Goal: Task Accomplishment & Management: Use online tool/utility

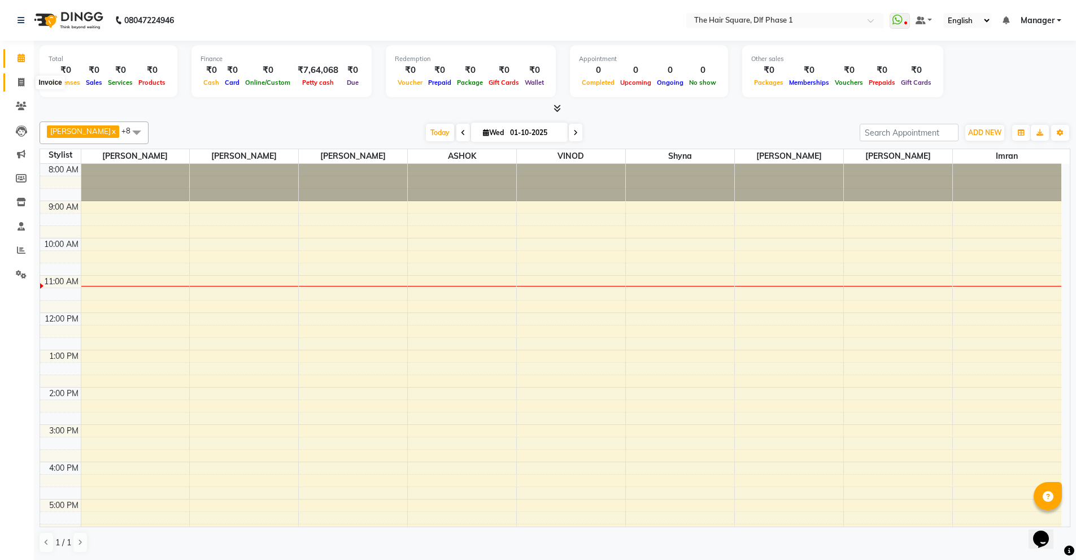
click at [20, 80] on icon at bounding box center [21, 82] width 6 height 8
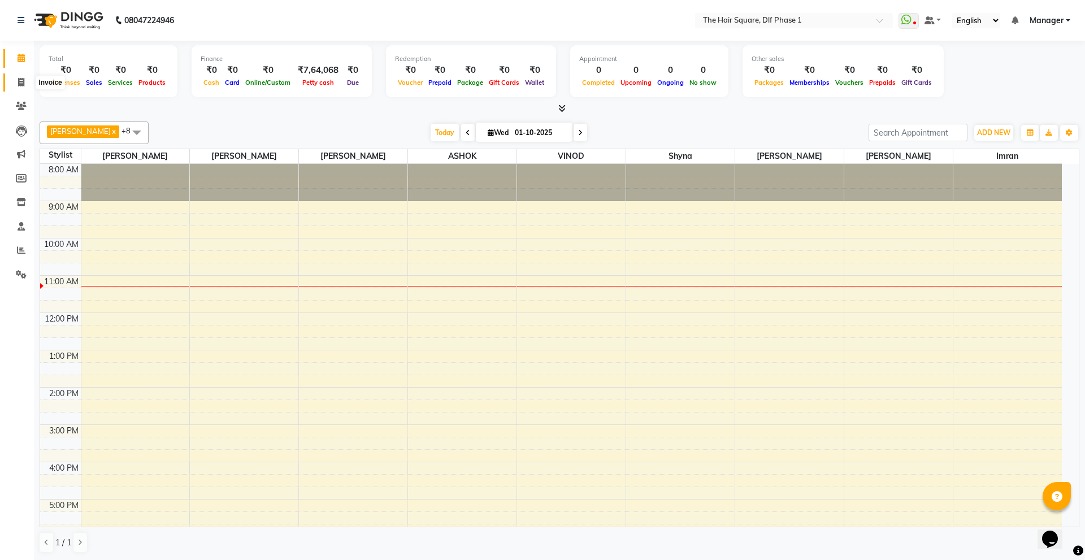
select select "5766"
select select "service"
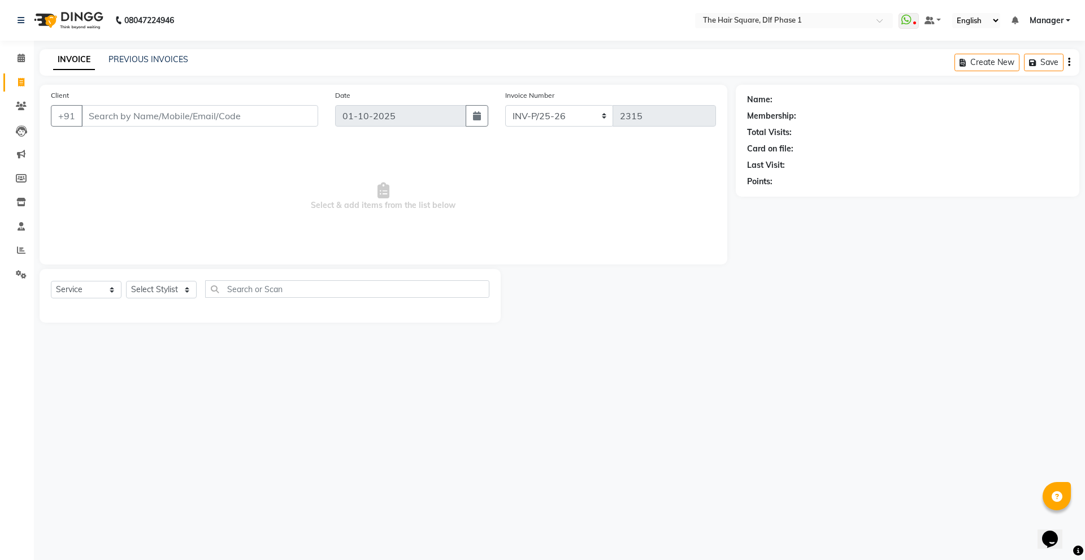
click at [180, 120] on input "Client" at bounding box center [199, 115] width 237 height 21
click at [145, 286] on select "Select Stylist [PERSON_NAME] AMIT [PERSON_NAME] [PERSON_NAME] [PERSON_NAME] Man…" at bounding box center [161, 290] width 71 height 18
select select "39748"
click at [126, 281] on select "Select Stylist [PERSON_NAME] AMIT [PERSON_NAME] [PERSON_NAME] [PERSON_NAME] Man…" at bounding box center [161, 290] width 71 height 18
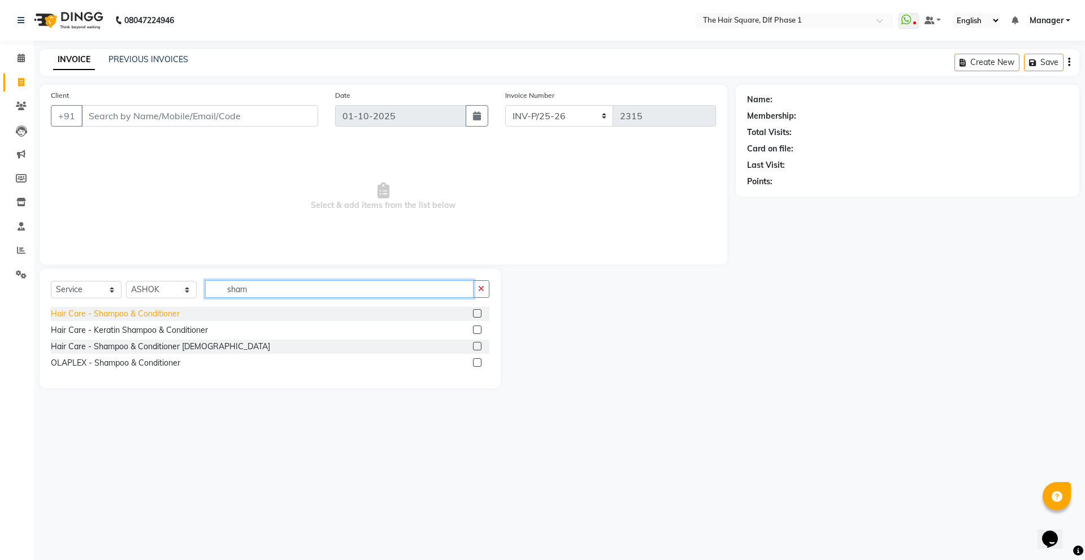
type input "sham"
click at [157, 318] on div "Hair Care - Shampoo & Conditioner" at bounding box center [115, 314] width 129 height 12
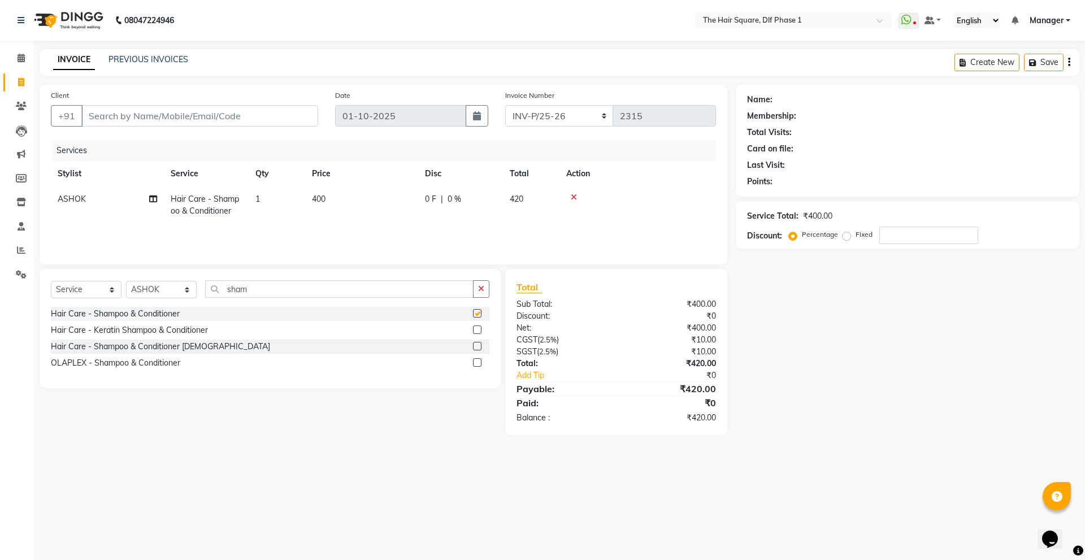
checkbox input "false"
drag, startPoint x: 312, startPoint y: 293, endPoint x: 114, endPoint y: 272, distance: 199.5
click at [114, 272] on div "Select Service Product Membership Package Voucher Prepaid Gift Card Select Styl…" at bounding box center [270, 328] width 461 height 119
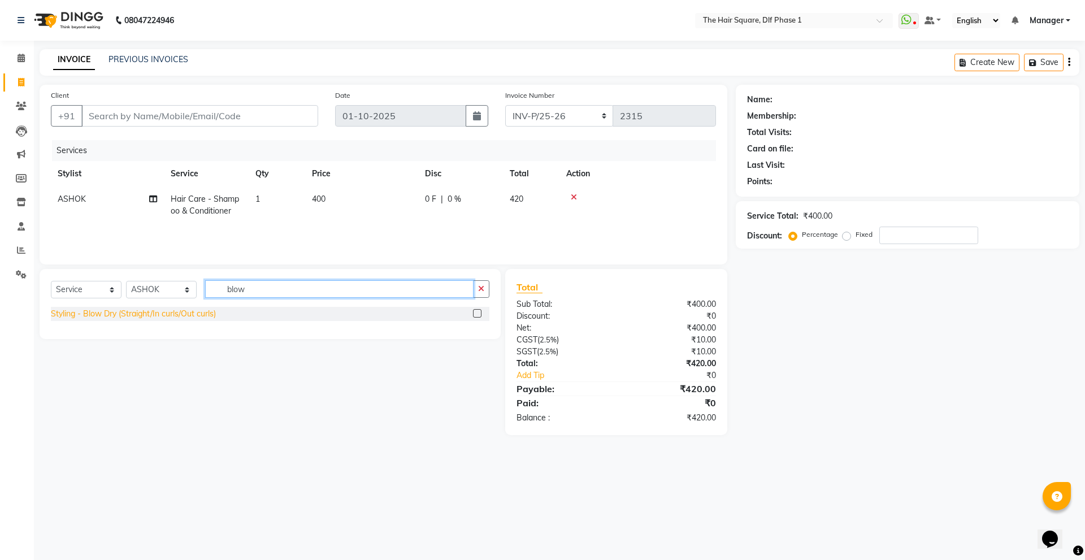
type input "blow"
click at [123, 317] on div "Styling - Blow Dry (Straight/In curls/Out curls)" at bounding box center [133, 314] width 165 height 12
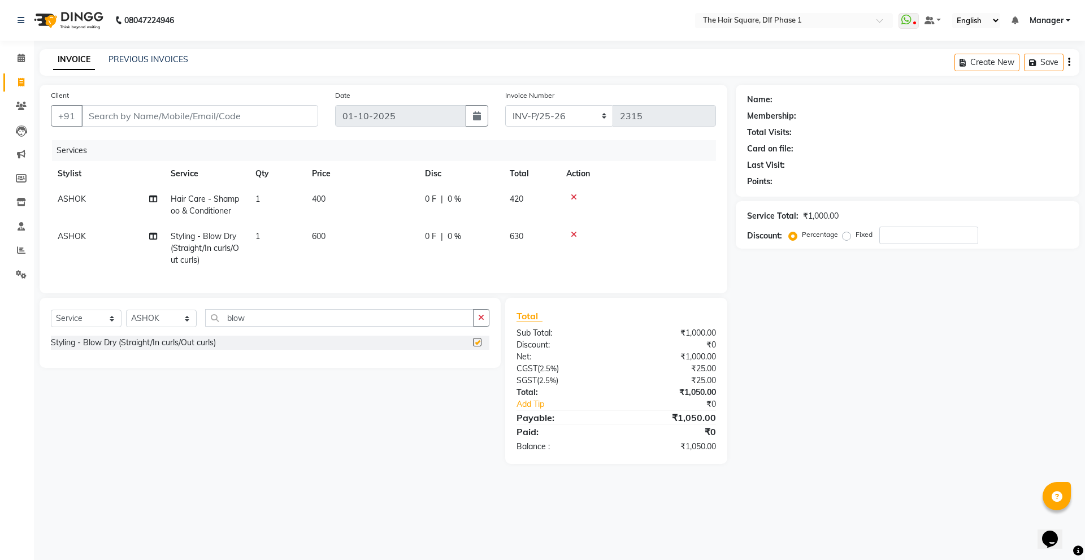
checkbox input "false"
drag, startPoint x: 273, startPoint y: 320, endPoint x: 138, endPoint y: 331, distance: 136.0
click at [138, 331] on div "Select Service Product Membership Package Voucher Prepaid Gift Card Select Styl…" at bounding box center [270, 322] width 438 height 27
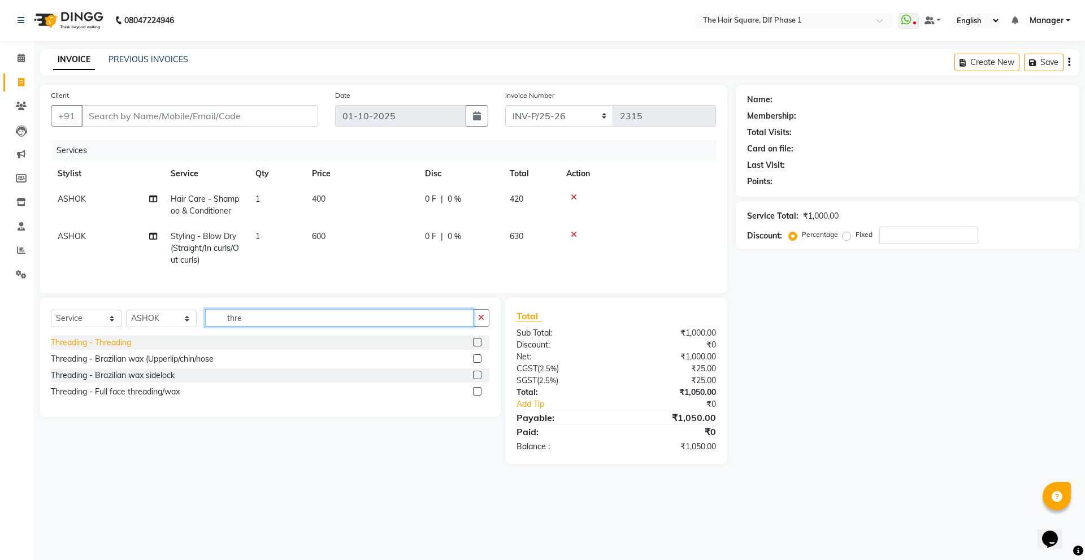
type input "thre"
click at [74, 349] on div "Threading - Threading" at bounding box center [91, 343] width 80 height 12
checkbox input "false"
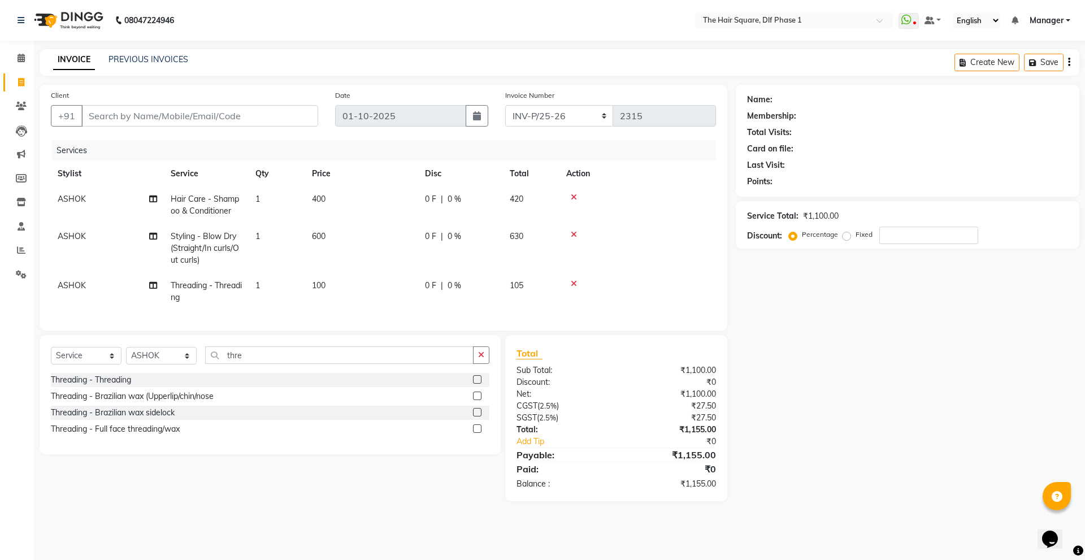
click at [100, 275] on td "ASHOK" at bounding box center [107, 291] width 113 height 37
select select "39748"
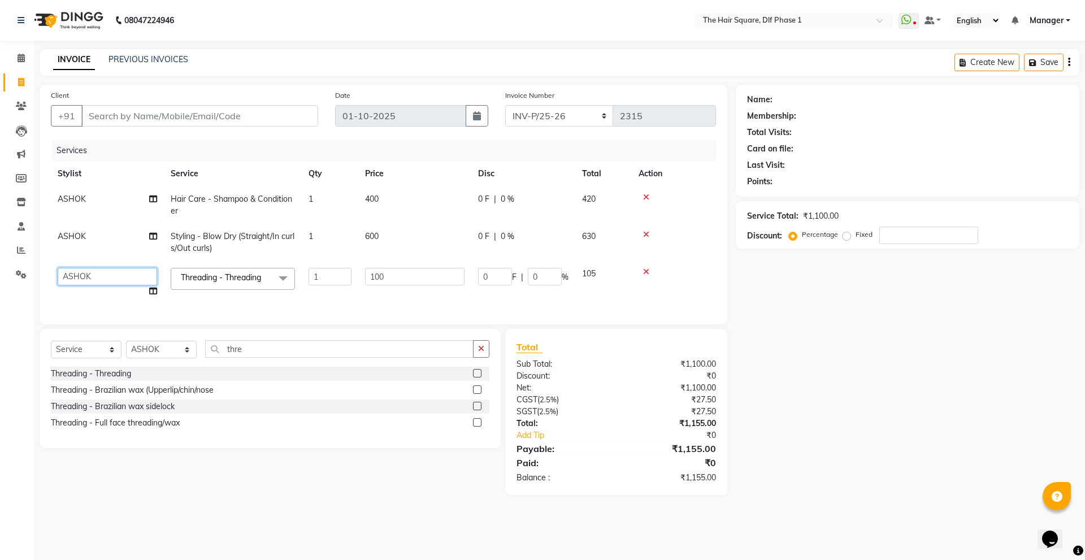
click at [100, 275] on select "[PERSON_NAME] [PERSON_NAME] [PERSON_NAME] [PERSON_NAME] Manager [PERSON_NAME] […" at bounding box center [107, 277] width 99 height 18
select select "39747"
click at [100, 244] on td "ASHOK" at bounding box center [107, 242] width 113 height 37
select select "39748"
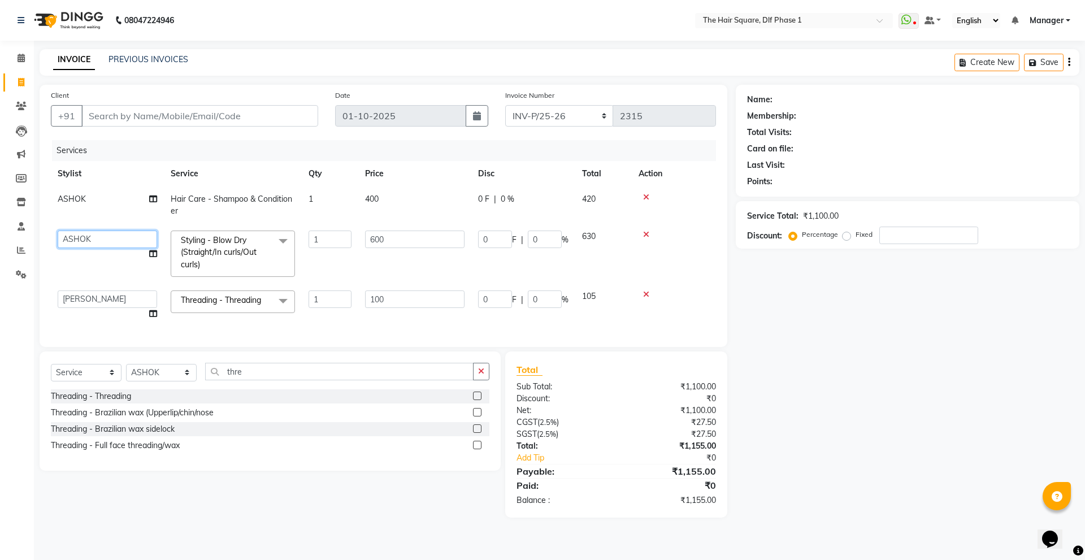
click at [105, 239] on select "[PERSON_NAME] [PERSON_NAME] [PERSON_NAME] [PERSON_NAME] Manager [PERSON_NAME] […" at bounding box center [107, 240] width 99 height 18
select select "52021"
click at [110, 327] on div "Services Stylist Service Qty Price Disc Total Action ASHOK Hair Care - Shampoo …" at bounding box center [383, 237] width 665 height 195
click at [202, 110] on input "Client" at bounding box center [199, 115] width 237 height 21
click at [0, 114] on li "Clients" at bounding box center [17, 106] width 34 height 24
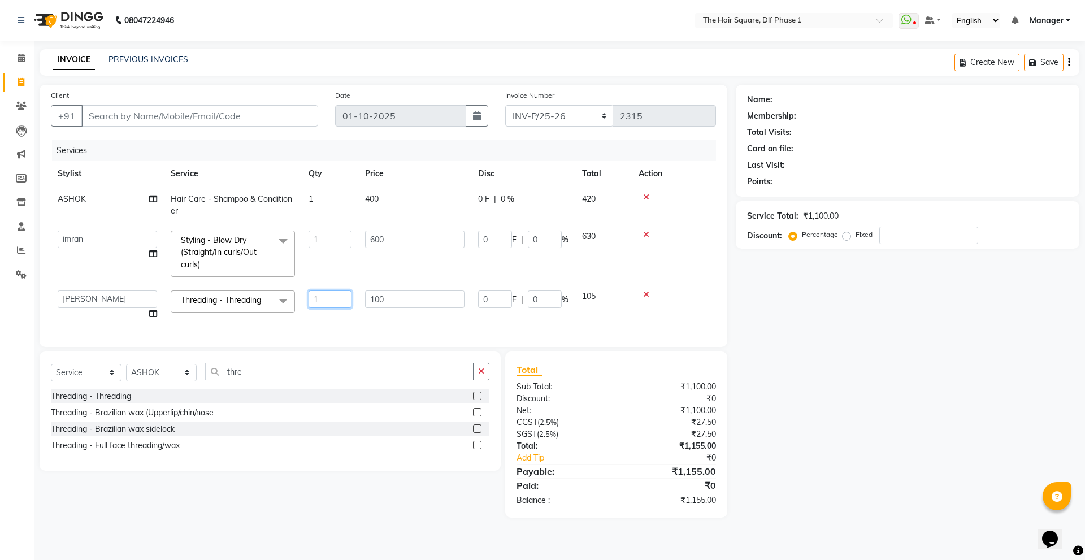
drag, startPoint x: 329, startPoint y: 295, endPoint x: 269, endPoint y: 297, distance: 60.5
click at [269, 297] on tr "[PERSON_NAME] [PERSON_NAME] [PERSON_NAME] [PERSON_NAME] Manager [PERSON_NAME] […" at bounding box center [383, 305] width 665 height 43
type input "2"
click at [266, 108] on input "Client" at bounding box center [199, 115] width 237 height 21
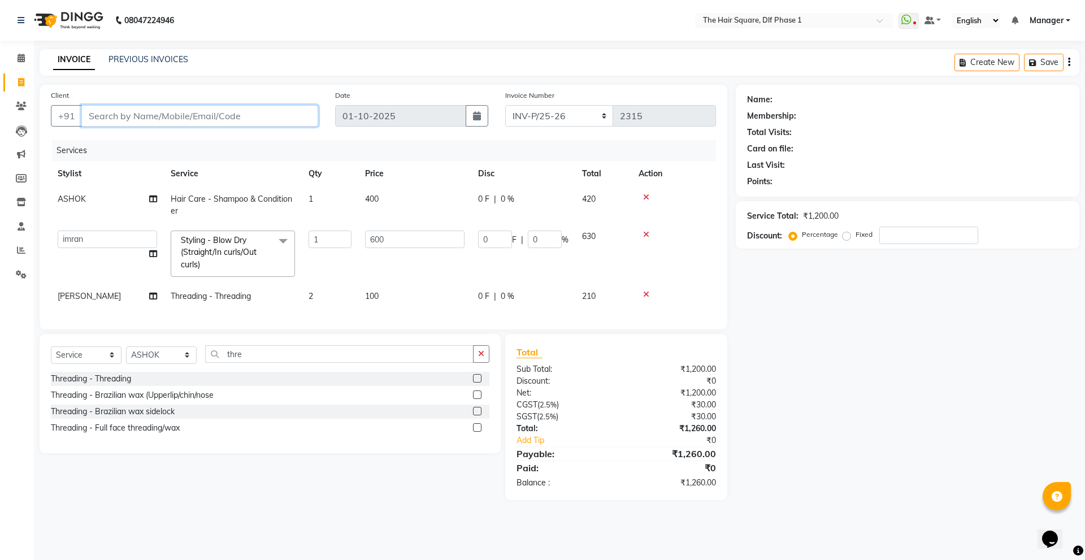
type input "9"
type input "0"
type input "9811668418"
click at [540, 306] on td "0 F | 0 %" at bounding box center [523, 296] width 104 height 25
select select "39747"
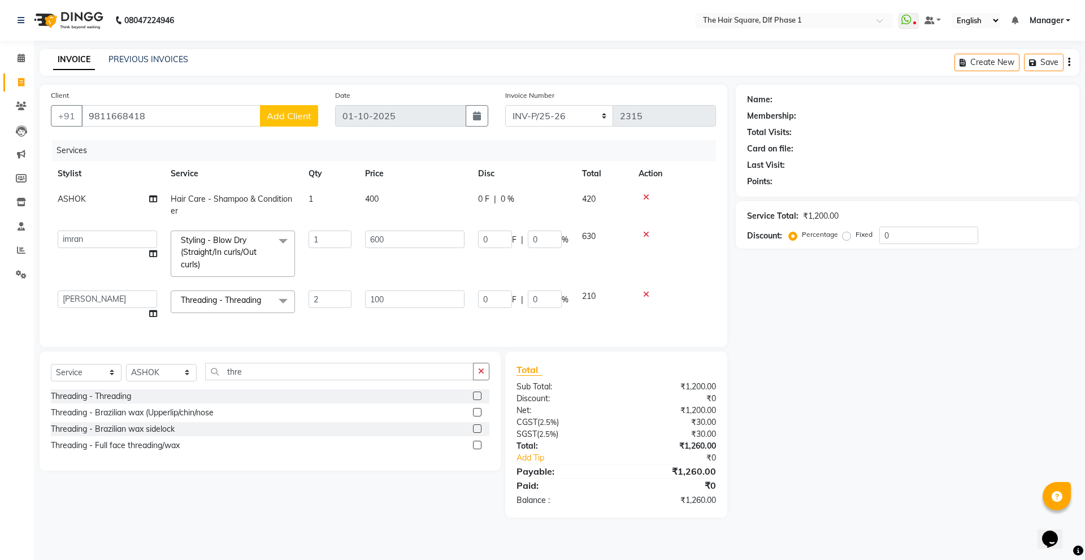
click at [305, 116] on span "Add Client" at bounding box center [289, 115] width 45 height 11
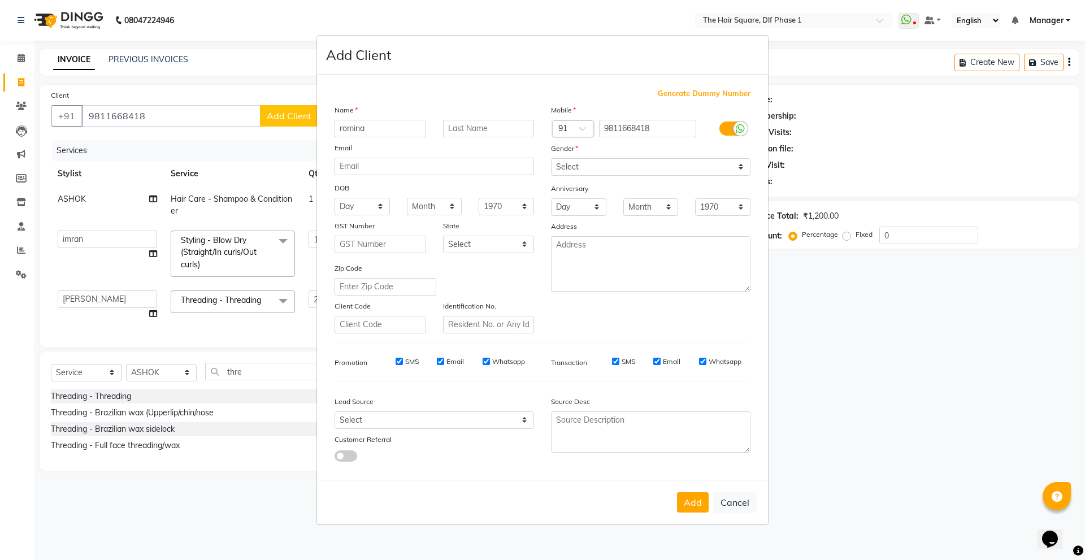
type input "romina"
click at [623, 167] on select "Select [DEMOGRAPHIC_DATA] [DEMOGRAPHIC_DATA] Other Prefer Not To Say" at bounding box center [650, 167] width 199 height 18
select select "[DEMOGRAPHIC_DATA]"
click at [551, 158] on select "Select [DEMOGRAPHIC_DATA] [DEMOGRAPHIC_DATA] Other Prefer Not To Say" at bounding box center [650, 167] width 199 height 18
click at [692, 497] on button "Add" at bounding box center [693, 502] width 32 height 20
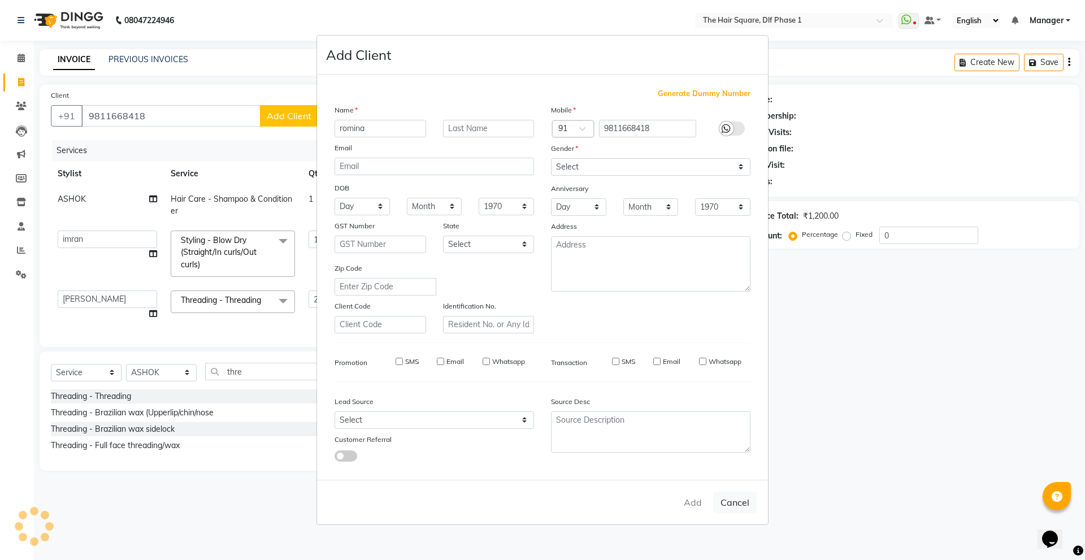
type input "98******18"
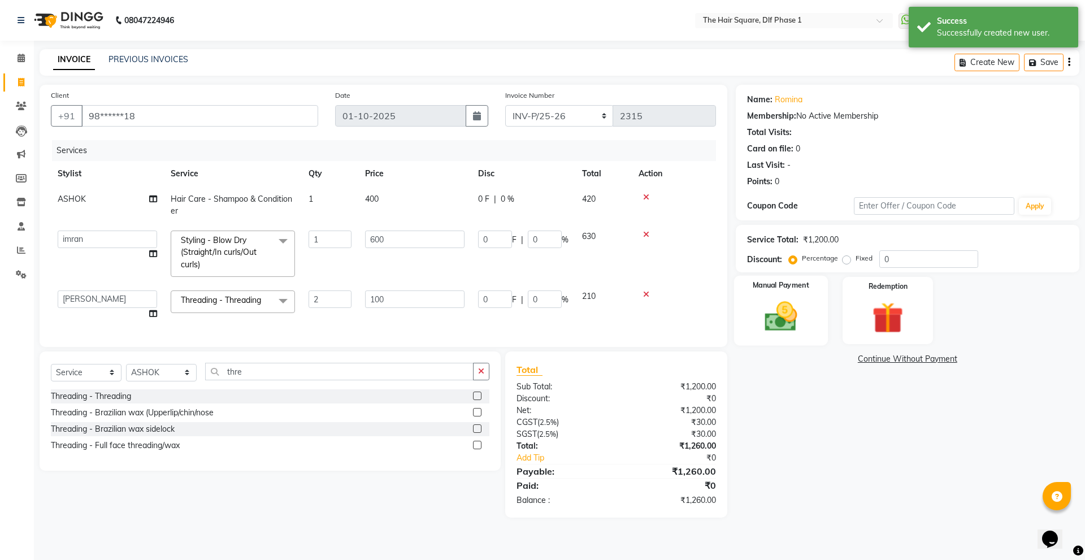
click at [814, 322] on div "Manual Payment" at bounding box center [780, 310] width 94 height 69
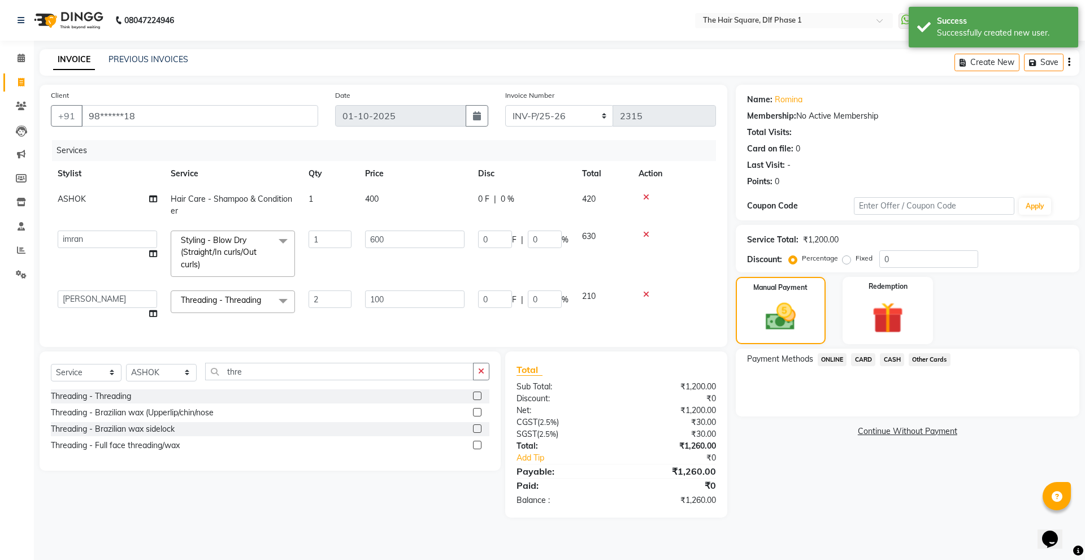
click at [831, 362] on span "ONLINE" at bounding box center [832, 359] width 29 height 13
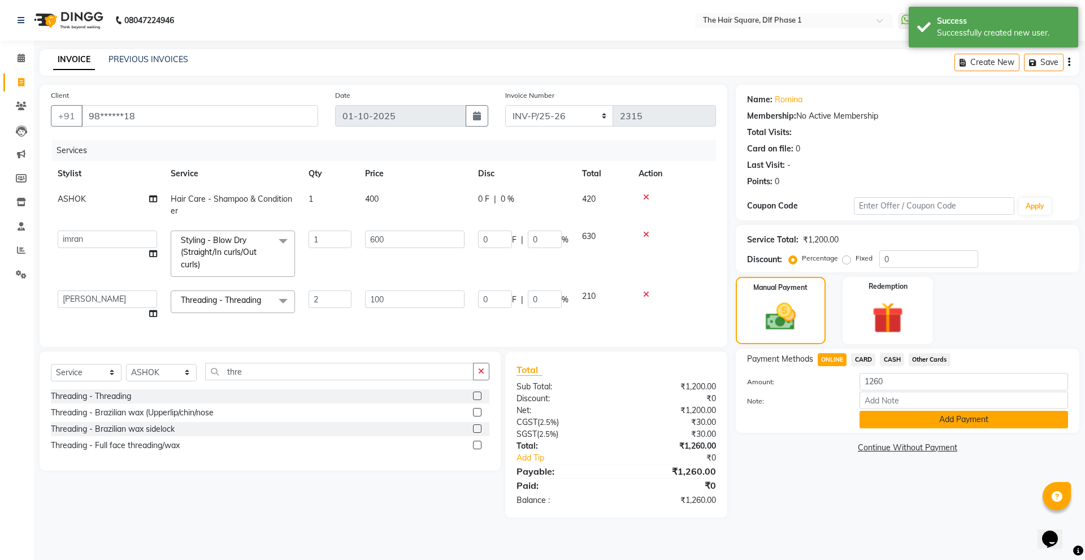
click at [897, 415] on button "Add Payment" at bounding box center [963, 420] width 208 height 18
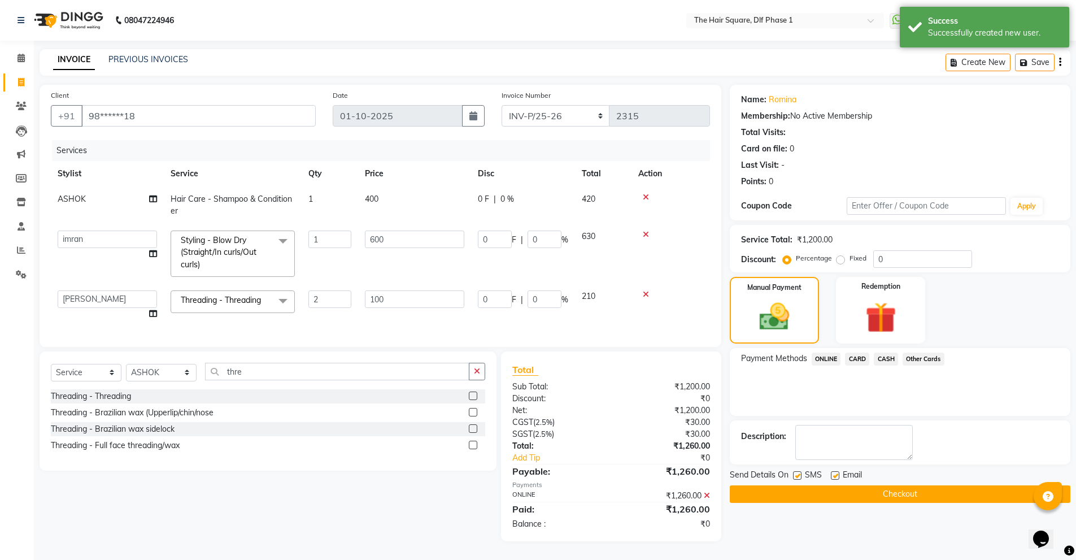
click at [800, 490] on button "Checkout" at bounding box center [900, 494] width 341 height 18
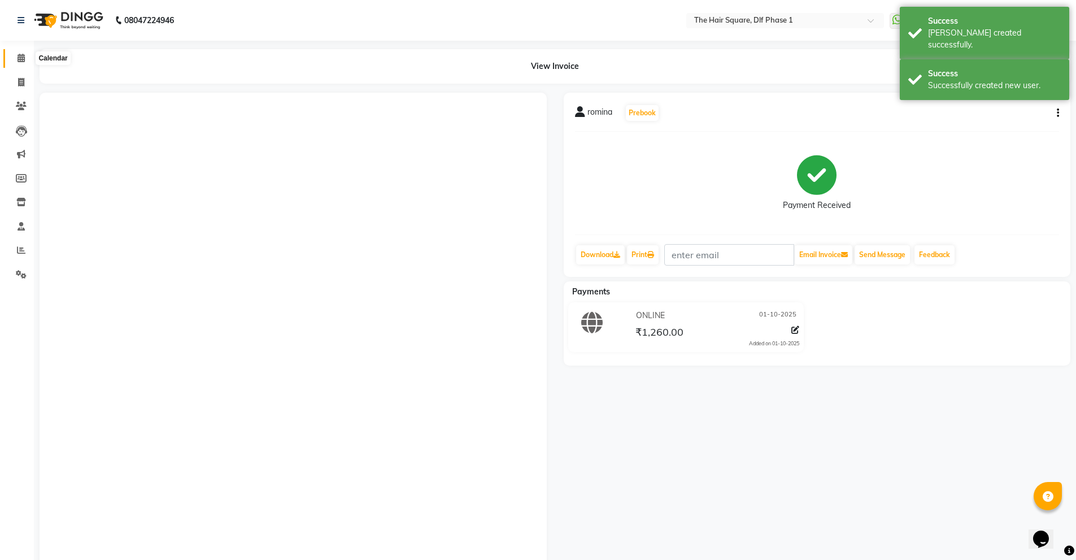
click at [15, 57] on span at bounding box center [21, 58] width 20 height 13
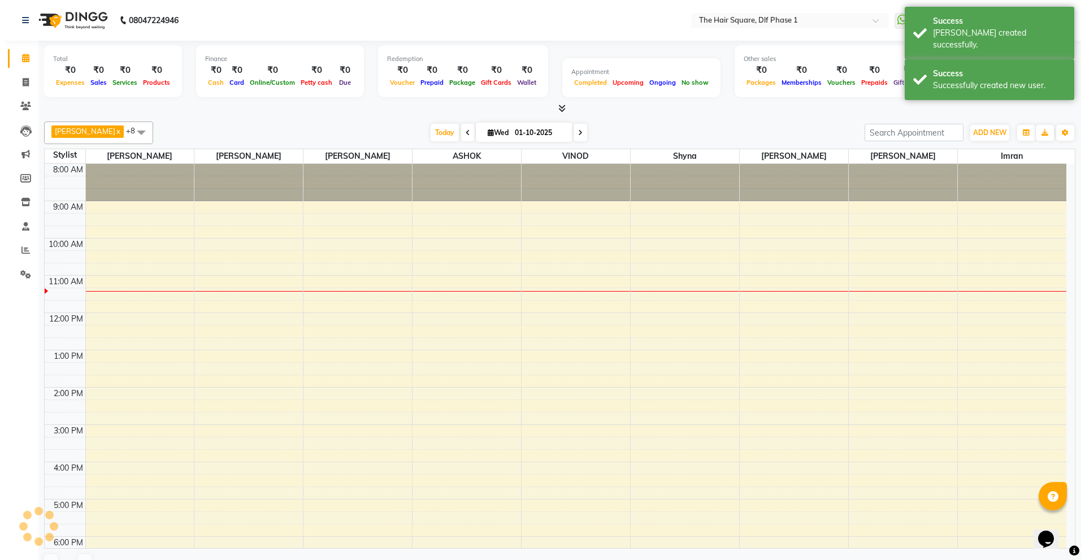
scroll to position [112, 0]
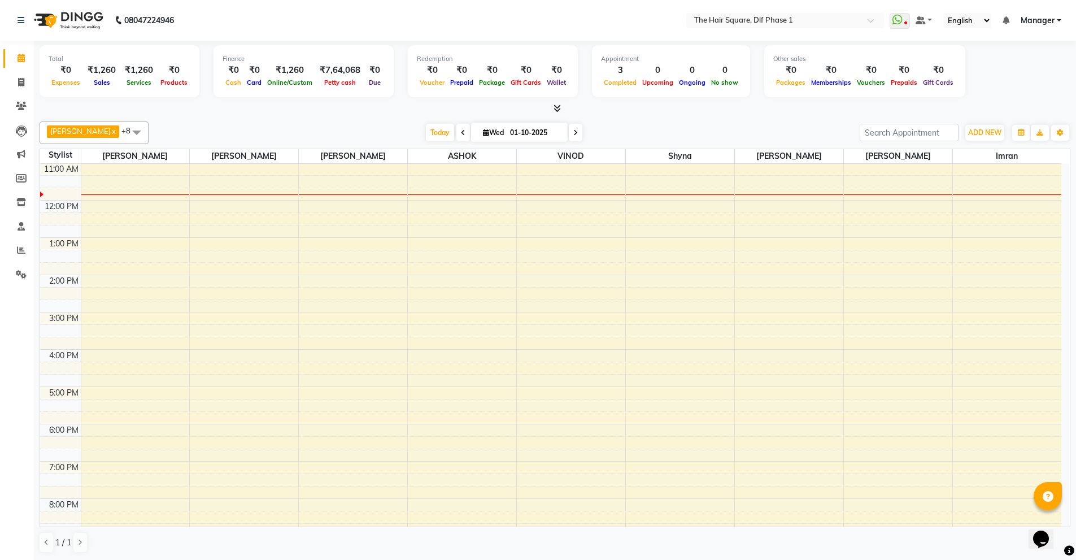
click at [14, 56] on span at bounding box center [21, 58] width 20 height 13
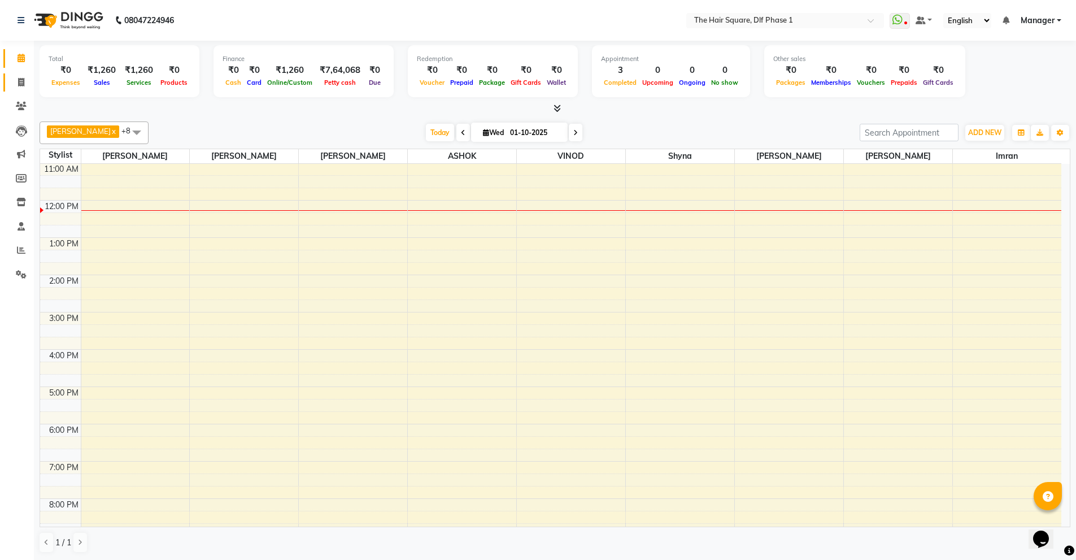
click at [19, 90] on link "Invoice" at bounding box center [16, 82] width 27 height 19
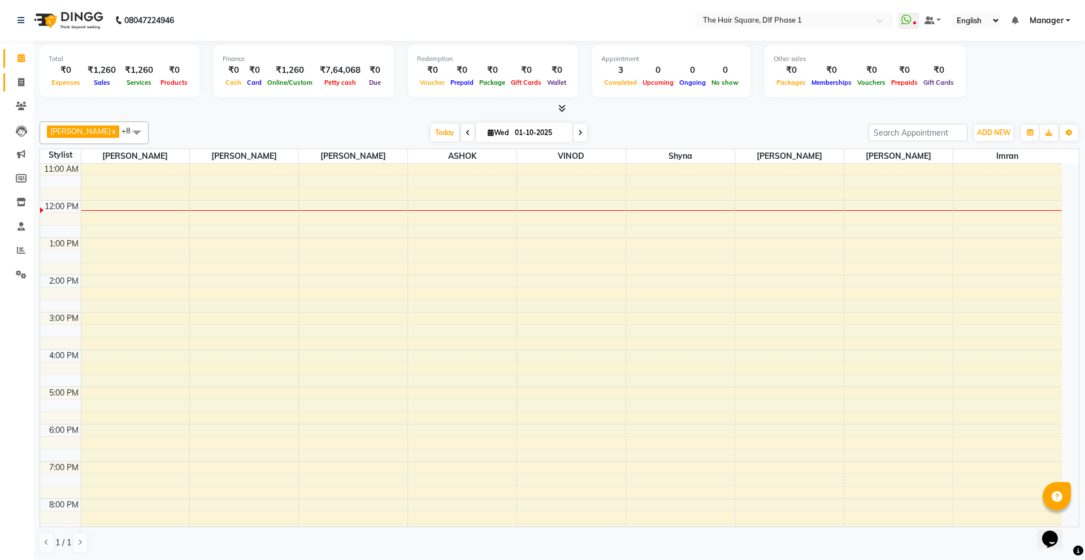
select select "5766"
select select "service"
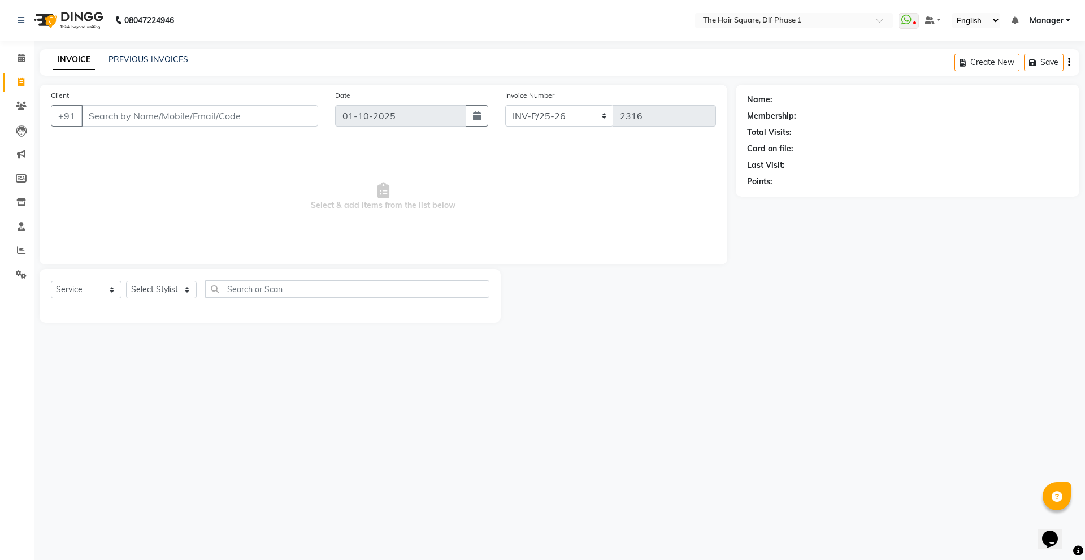
click at [160, 125] on input "Client" at bounding box center [199, 115] width 237 height 21
type input "12******89"
click at [165, 291] on select "Select Stylist [PERSON_NAME] AMIT [PERSON_NAME] [PERSON_NAME] [PERSON_NAME] Man…" at bounding box center [161, 290] width 71 height 18
select select "39748"
click at [126, 281] on select "Select Stylist [PERSON_NAME] AMIT [PERSON_NAME] [PERSON_NAME] [PERSON_NAME] Man…" at bounding box center [161, 290] width 71 height 18
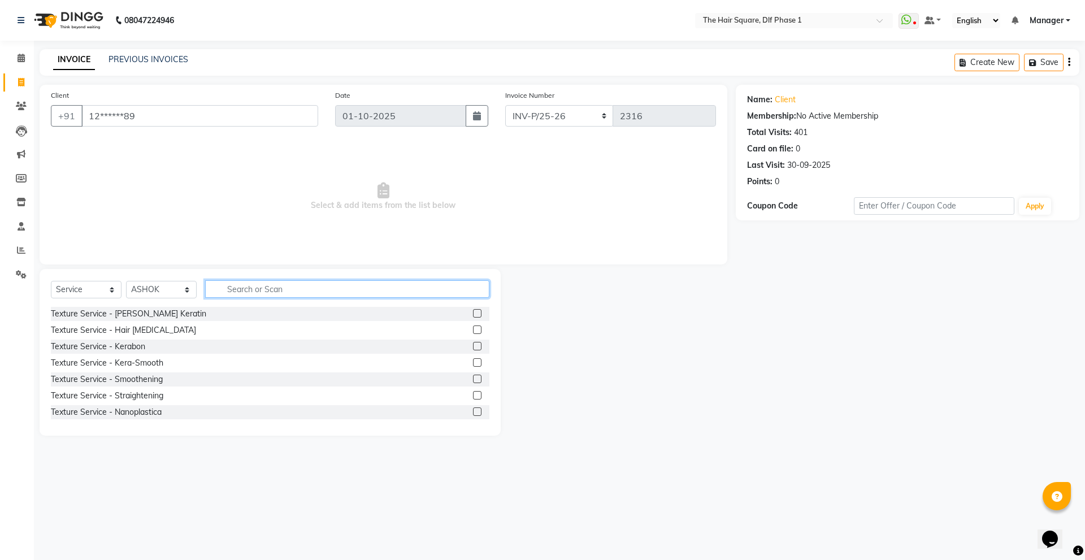
click at [254, 291] on input "text" at bounding box center [347, 289] width 284 height 18
type input "nail"
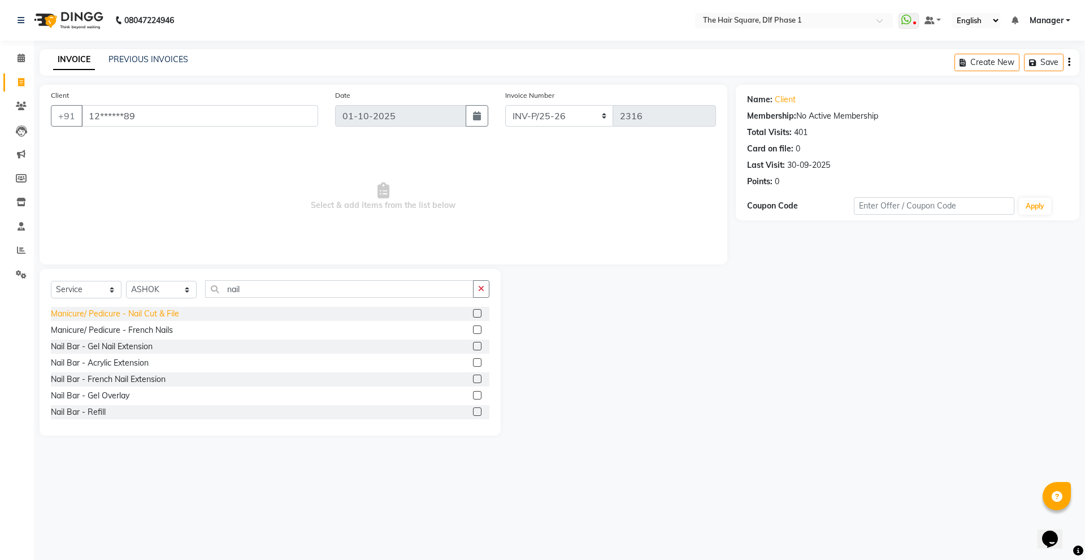
click at [155, 316] on div "Manicure/ Pedicure - Nail Cut & File" at bounding box center [115, 314] width 128 height 12
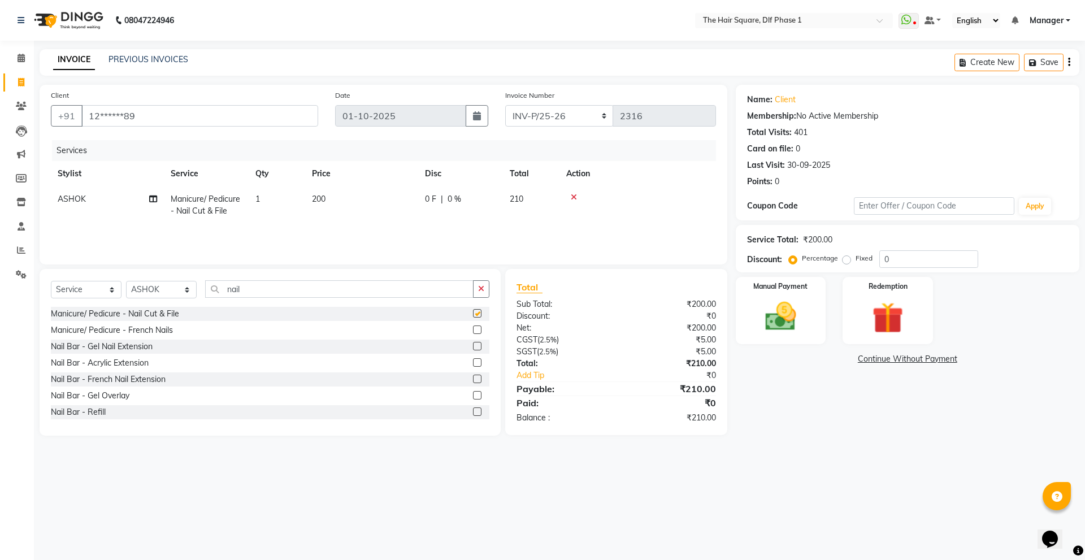
checkbox input "false"
click at [855, 262] on label "Fixed" at bounding box center [863, 258] width 17 height 10
click at [845, 262] on input "Fixed" at bounding box center [849, 258] width 8 height 8
radio input "true"
drag, startPoint x: 906, startPoint y: 258, endPoint x: 859, endPoint y: 271, distance: 48.1
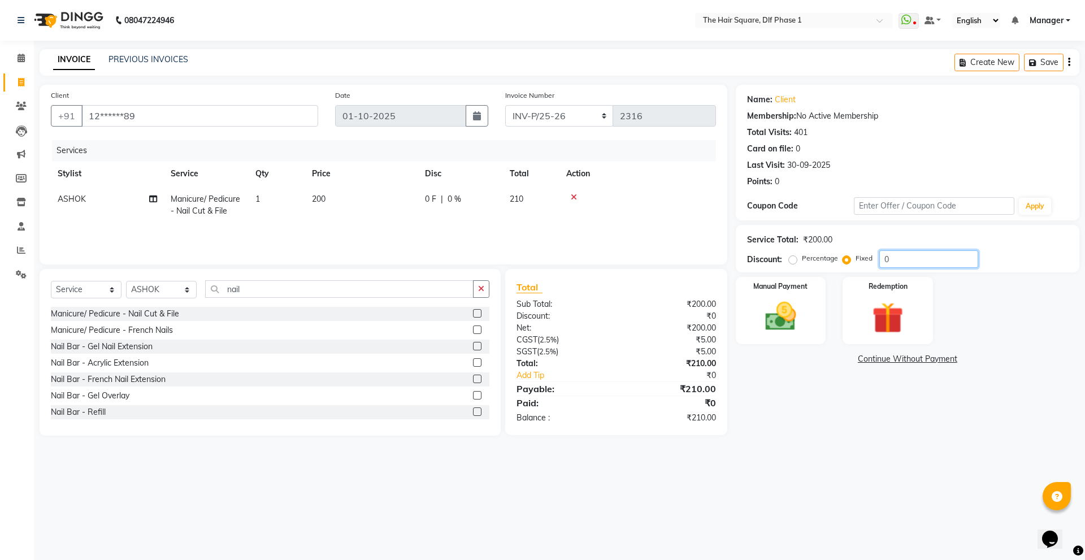
click at [859, 271] on div "Service Total: ₹200.00 Discount: Percentage Fixed 0" at bounding box center [908, 248] width 344 height 47
click at [781, 408] on div "Name: Client Membership: No Active Membership Total Visits: 401 Card on file: 0…" at bounding box center [912, 260] width 352 height 351
drag, startPoint x: 908, startPoint y: 257, endPoint x: 864, endPoint y: 267, distance: 44.7
click at [864, 267] on div "Percentage Fixed 5" at bounding box center [884, 259] width 187 height 18
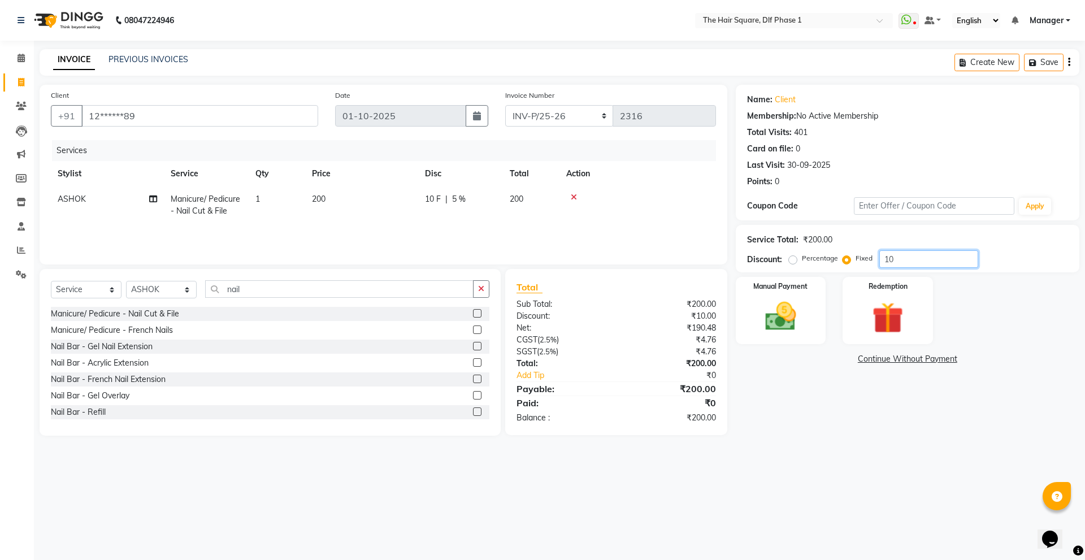
type input "10"
click at [795, 387] on div "Name: Client Membership: No Active Membership Total Visits: 401 Card on file: 0…" at bounding box center [912, 260] width 352 height 351
click at [802, 258] on label "Percentage" at bounding box center [820, 258] width 36 height 10
click at [794, 258] on input "Percentage" at bounding box center [795, 258] width 8 height 8
radio input "true"
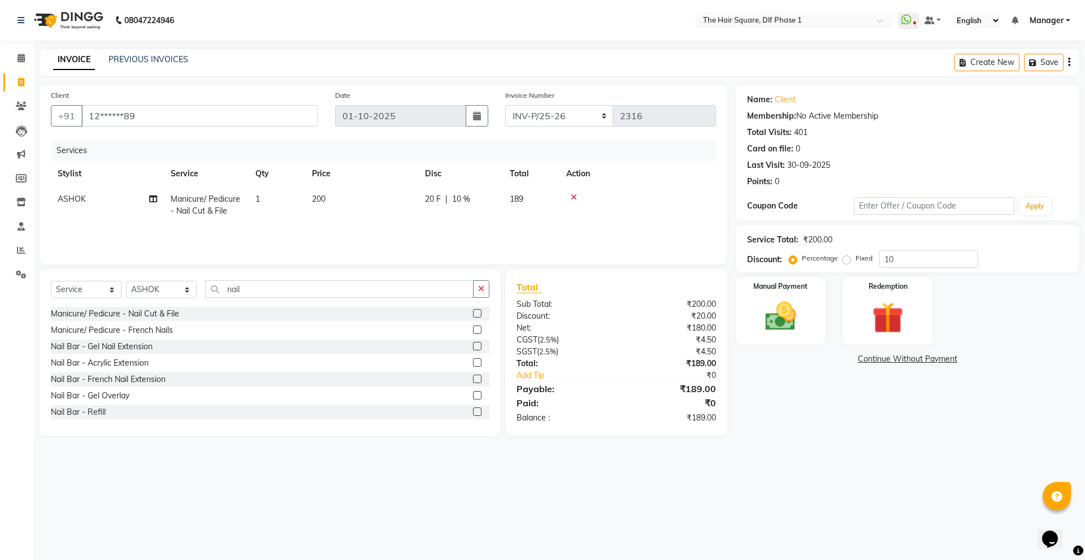
click at [488, 216] on td "20 F | 10 %" at bounding box center [460, 204] width 85 height 37
select select "39748"
drag, startPoint x: 499, startPoint y: 200, endPoint x: 470, endPoint y: 205, distance: 29.2
click at [470, 205] on tr "[PERSON_NAME] [PERSON_NAME] [PERSON_NAME] [PERSON_NAME] Manager [PERSON_NAME] […" at bounding box center [383, 210] width 665 height 48
type input "10"
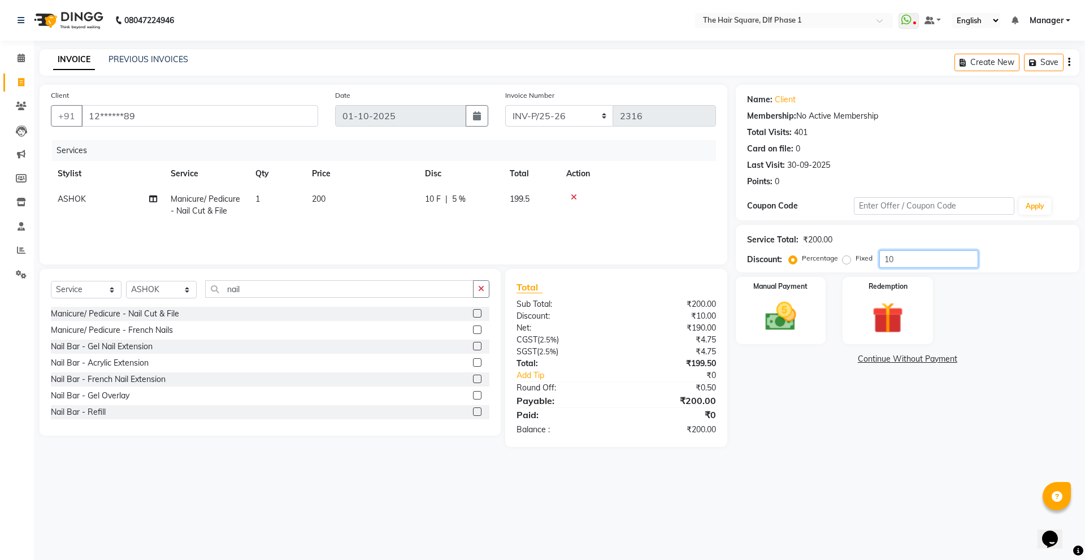
drag, startPoint x: 875, startPoint y: 264, endPoint x: 869, endPoint y: 267, distance: 6.8
click at [869, 267] on div "Percentage Fixed 10" at bounding box center [884, 259] width 187 height 18
click at [805, 433] on div "Name: Client Membership: No Active Membership Total Visits: 401 Card on file: 0…" at bounding box center [912, 260] width 352 height 351
click at [463, 218] on td "0 F | 0 %" at bounding box center [460, 204] width 85 height 37
select select "39748"
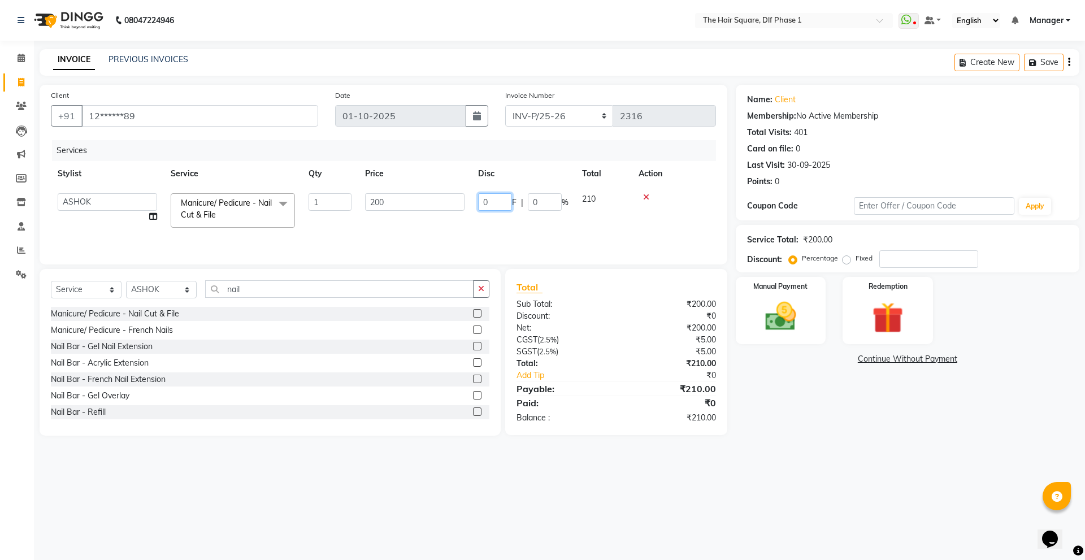
drag, startPoint x: 494, startPoint y: 198, endPoint x: 454, endPoint y: 219, distance: 45.2
click at [454, 219] on tr "[PERSON_NAME] [PERSON_NAME] [PERSON_NAME] [PERSON_NAME] Manager [PERSON_NAME] […" at bounding box center [383, 210] width 665 height 48
type input "10"
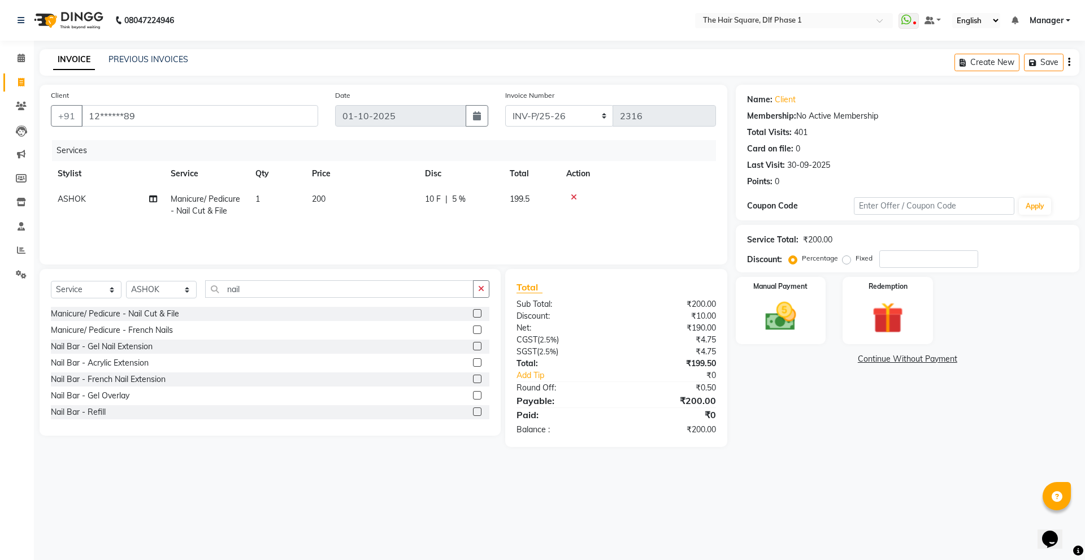
click at [797, 423] on div "Name: Client Membership: No Active Membership Total Visits: 401 Card on file: 0…" at bounding box center [912, 266] width 352 height 362
click at [809, 320] on div "Manual Payment" at bounding box center [780, 310] width 94 height 69
click at [897, 363] on span "CASH" at bounding box center [892, 359] width 24 height 13
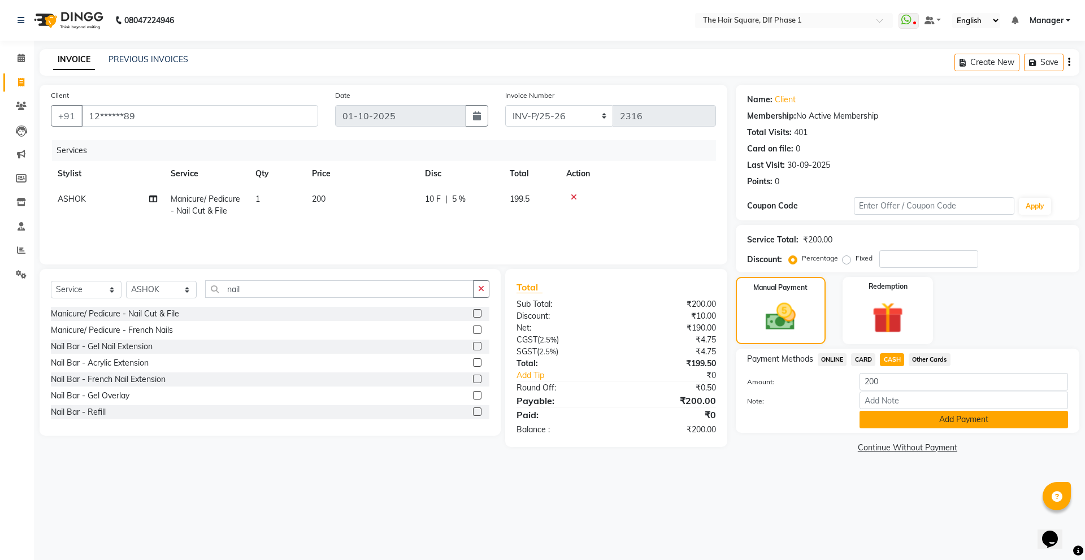
click at [900, 423] on button "Add Payment" at bounding box center [963, 420] width 208 height 18
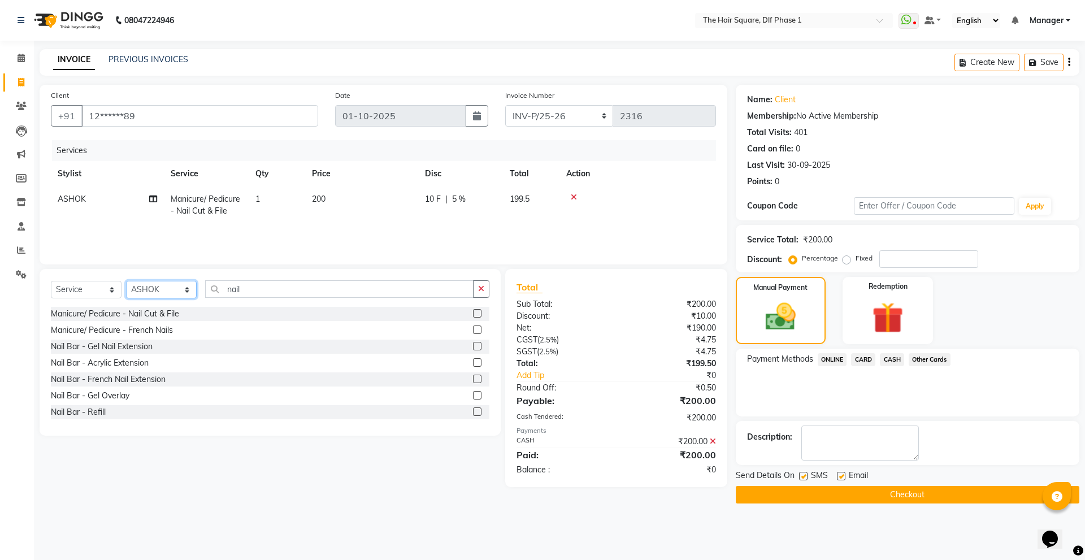
click at [141, 289] on select "Select Stylist [PERSON_NAME] AMIT [PERSON_NAME] [PERSON_NAME] [PERSON_NAME] Man…" at bounding box center [161, 290] width 71 height 18
select select "39560"
click at [126, 281] on select "Select Stylist [PERSON_NAME] AMIT [PERSON_NAME] [PERSON_NAME] [PERSON_NAME] Man…" at bounding box center [161, 290] width 71 height 18
drag, startPoint x: 263, startPoint y: 295, endPoint x: 195, endPoint y: 281, distance: 68.8
click at [195, 281] on div "Select Service Product Membership Package Voucher Prepaid Gift Card Select Styl…" at bounding box center [270, 293] width 438 height 27
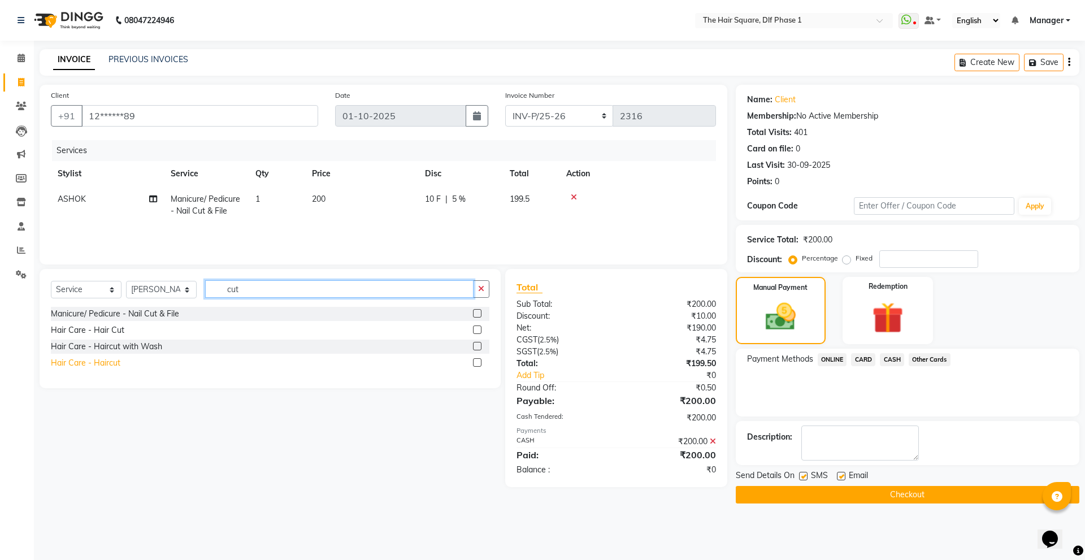
type input "cut"
click at [82, 362] on div "Hair Care - Haircut" at bounding box center [85, 363] width 69 height 12
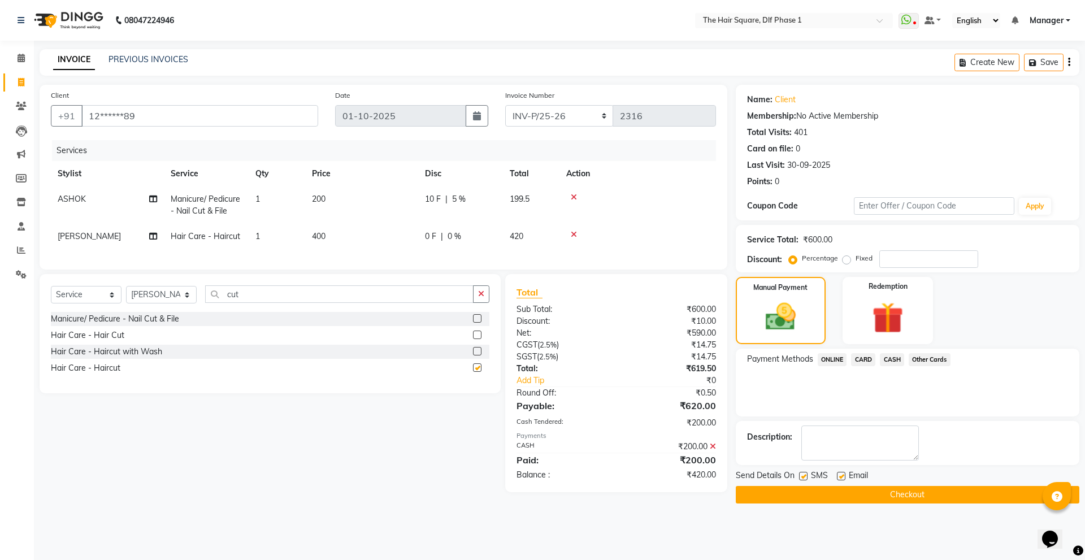
checkbox input "false"
click at [890, 359] on span "CASH" at bounding box center [892, 359] width 24 height 13
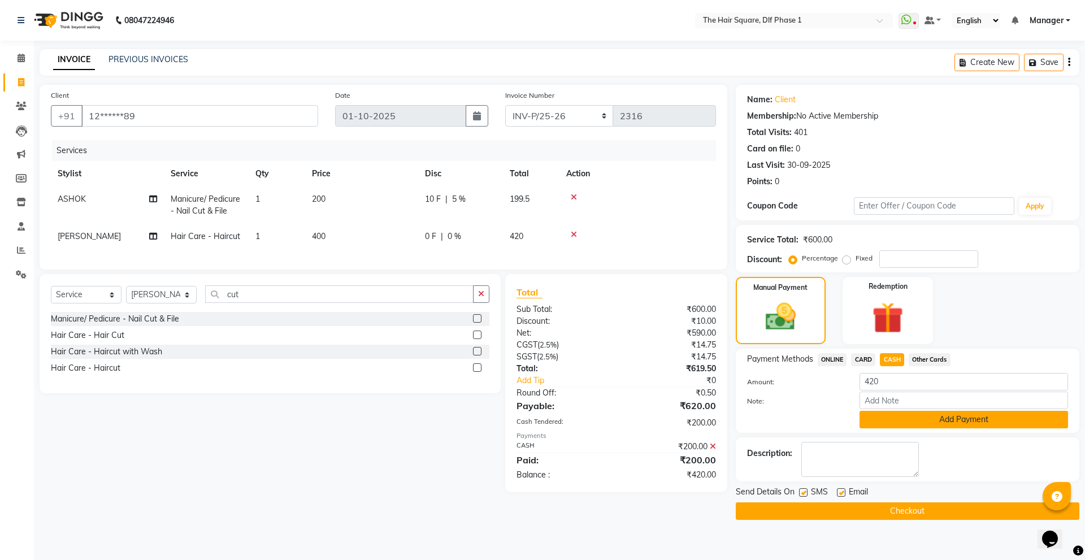
click at [871, 420] on button "Add Payment" at bounding box center [963, 420] width 208 height 18
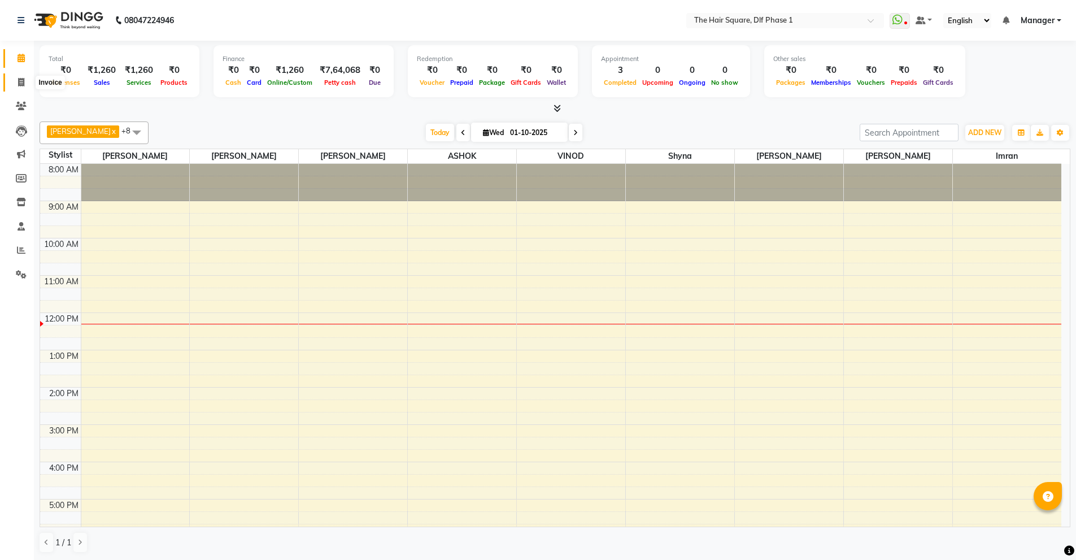
click at [24, 84] on icon at bounding box center [21, 82] width 6 height 8
select select "5766"
select select "service"
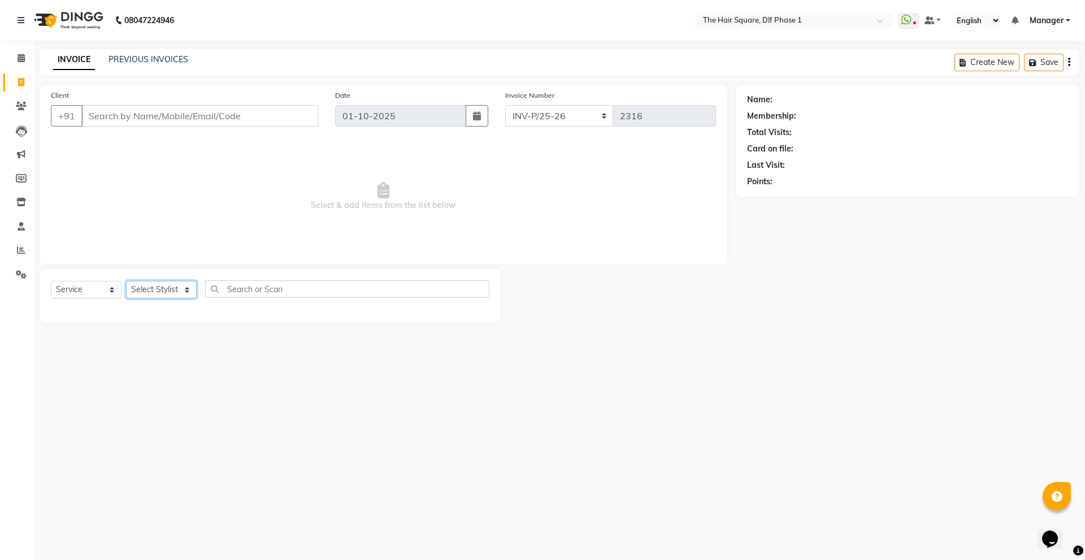
click at [163, 285] on select "Select Stylist" at bounding box center [161, 290] width 71 height 18
select select "39560"
click at [126, 281] on select "Select Stylist [PERSON_NAME] AMIT [PERSON_NAME] [PERSON_NAME] [PERSON_NAME] Man…" at bounding box center [161, 290] width 71 height 18
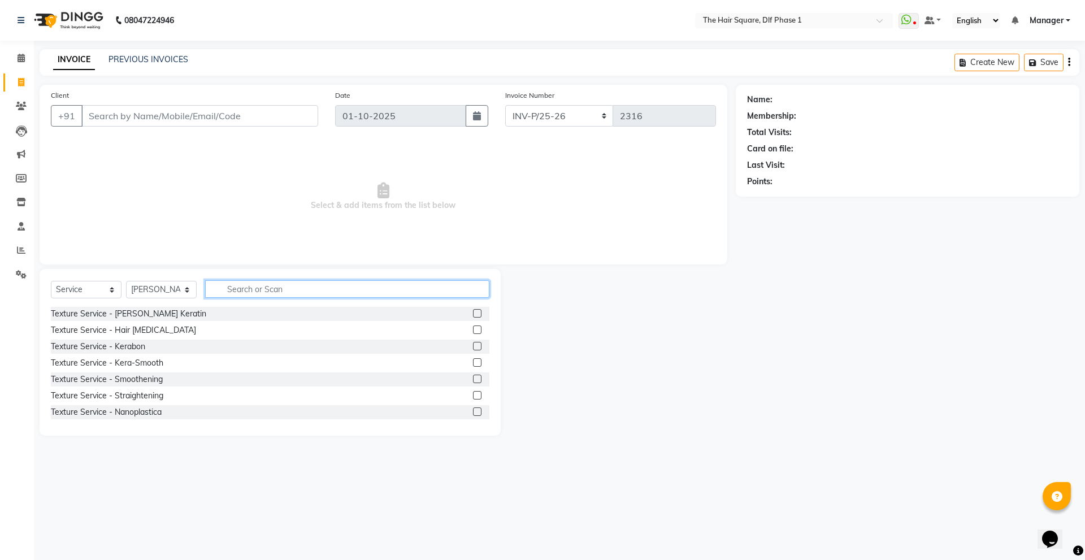
click at [263, 290] on input "text" at bounding box center [347, 289] width 284 height 18
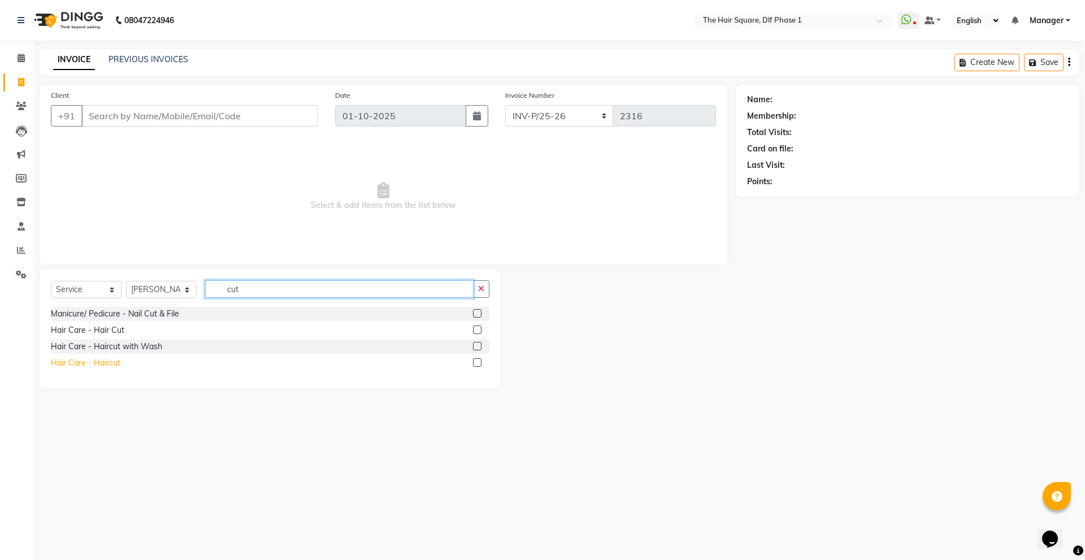
type input "cut"
click at [75, 359] on div "Hair Care - Haircut" at bounding box center [85, 363] width 69 height 12
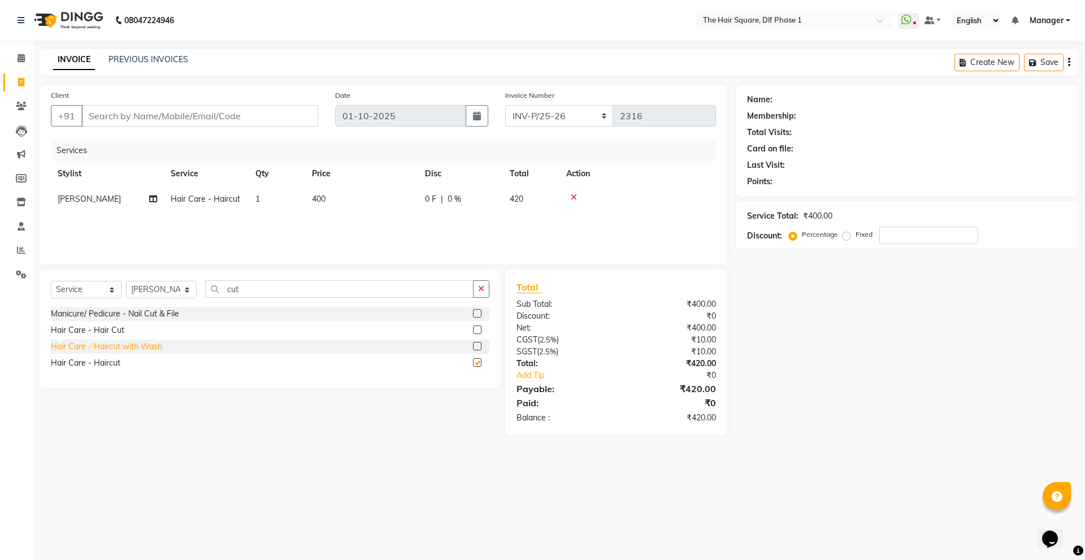
checkbox input "false"
click at [233, 115] on input "Client" at bounding box center [199, 115] width 237 height 21
click at [14, 59] on span at bounding box center [21, 58] width 20 height 13
